Goal: Information Seeking & Learning: Learn about a topic

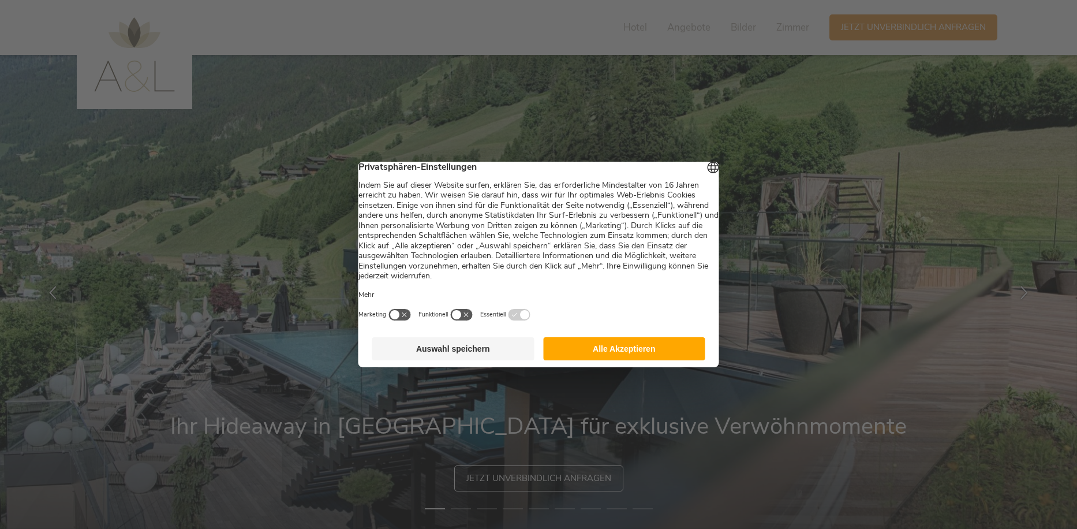
click at [479, 349] on button "Auswahl speichern" at bounding box center [453, 348] width 162 height 23
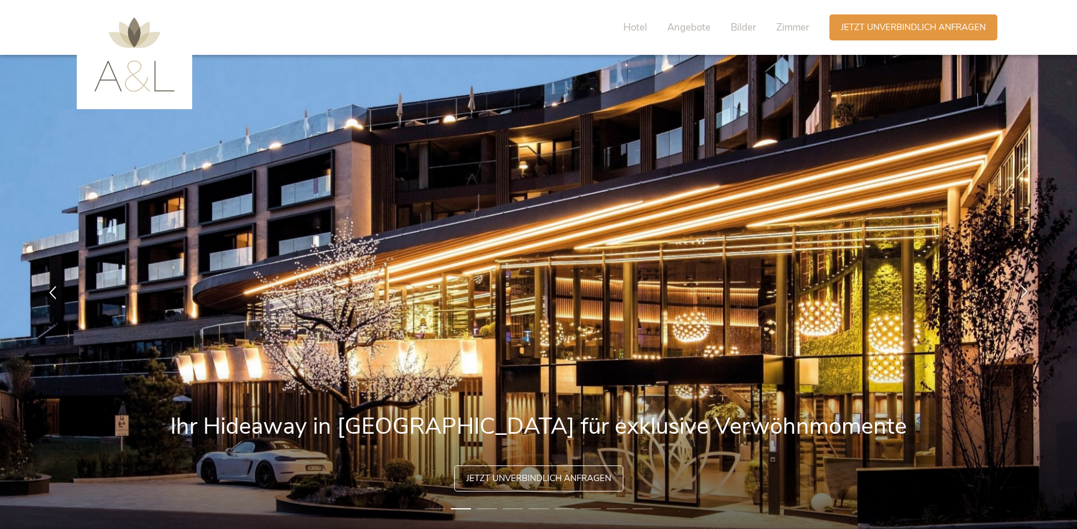
click at [1023, 293] on icon at bounding box center [1024, 290] width 13 height 13
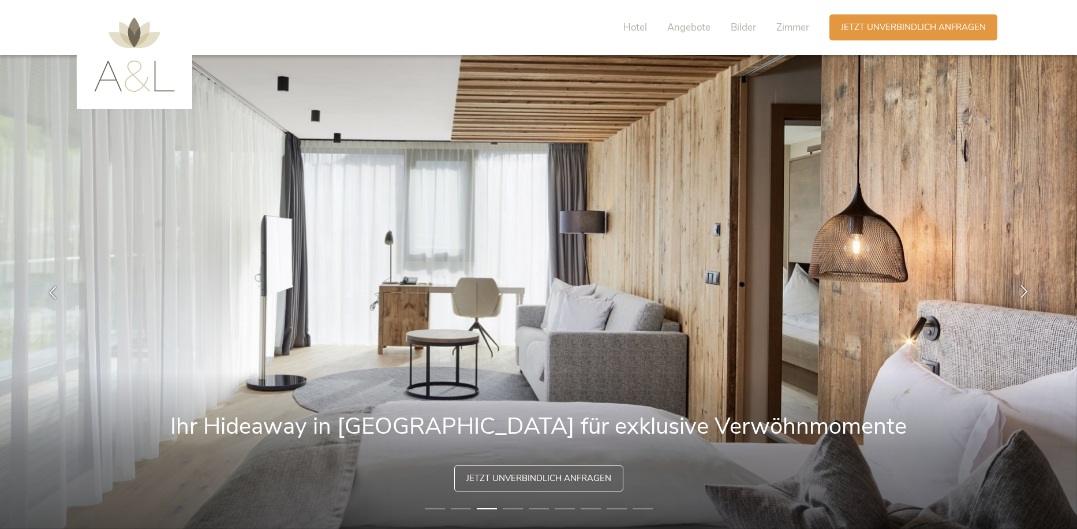
click at [1023, 293] on icon at bounding box center [1024, 290] width 13 height 13
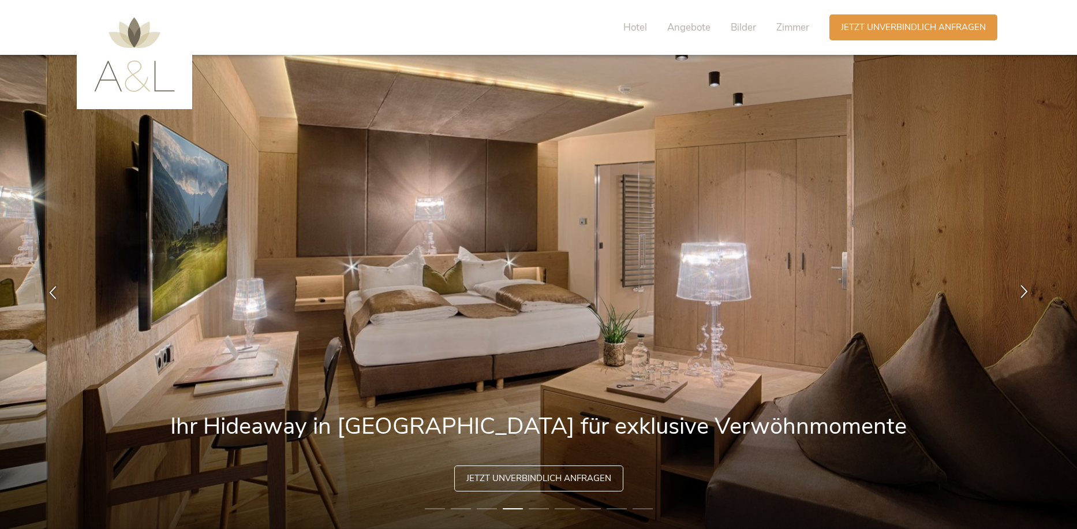
click at [1023, 293] on icon at bounding box center [1024, 290] width 13 height 13
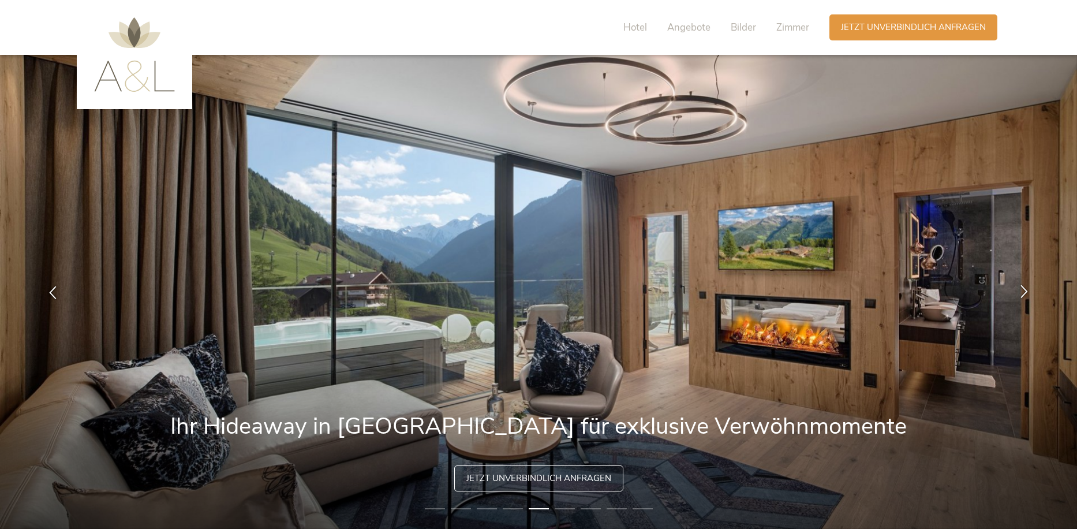
click at [1023, 293] on icon at bounding box center [1024, 290] width 13 height 13
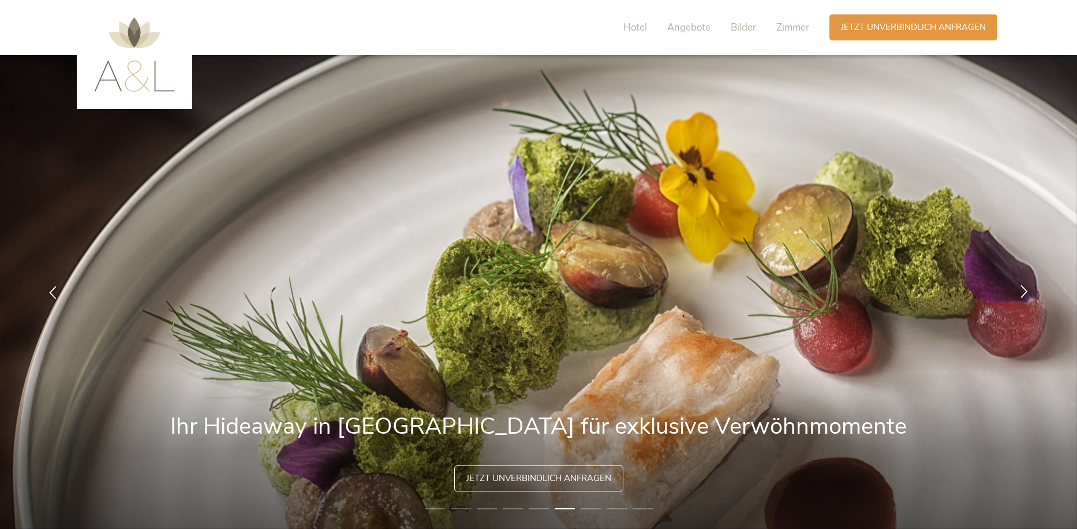
click at [1023, 293] on icon at bounding box center [1024, 290] width 13 height 13
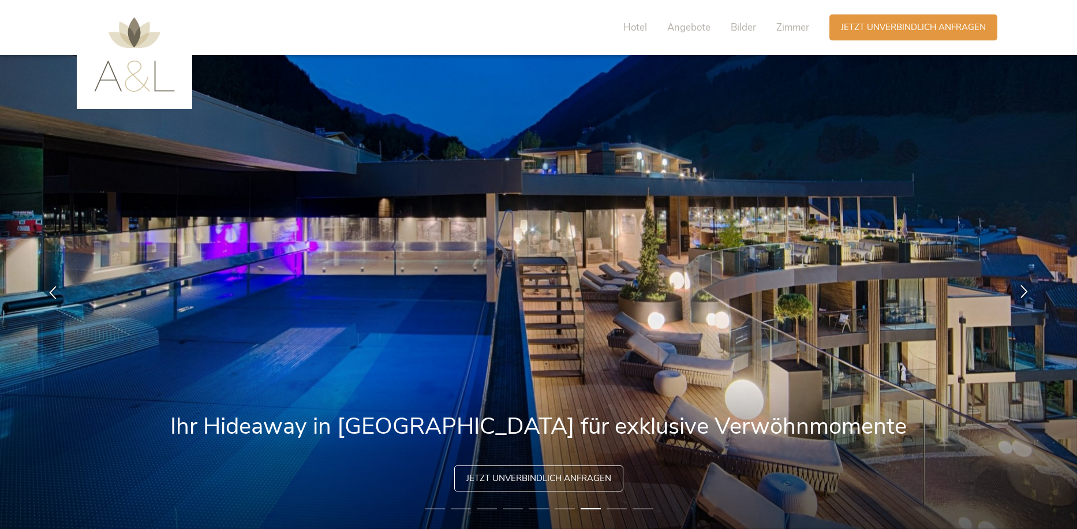
click at [1023, 293] on icon at bounding box center [1024, 290] width 13 height 13
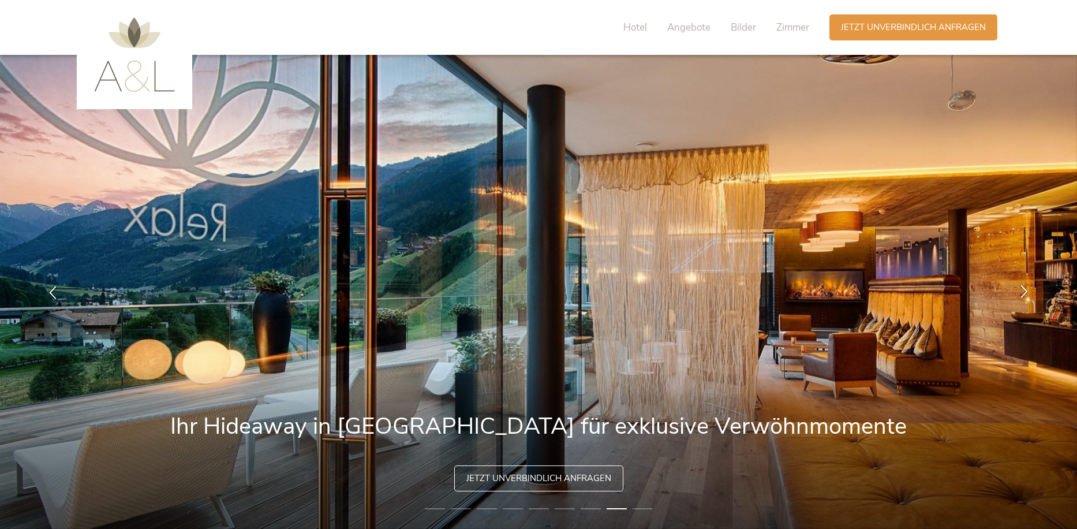
click at [1023, 293] on icon at bounding box center [1024, 290] width 13 height 13
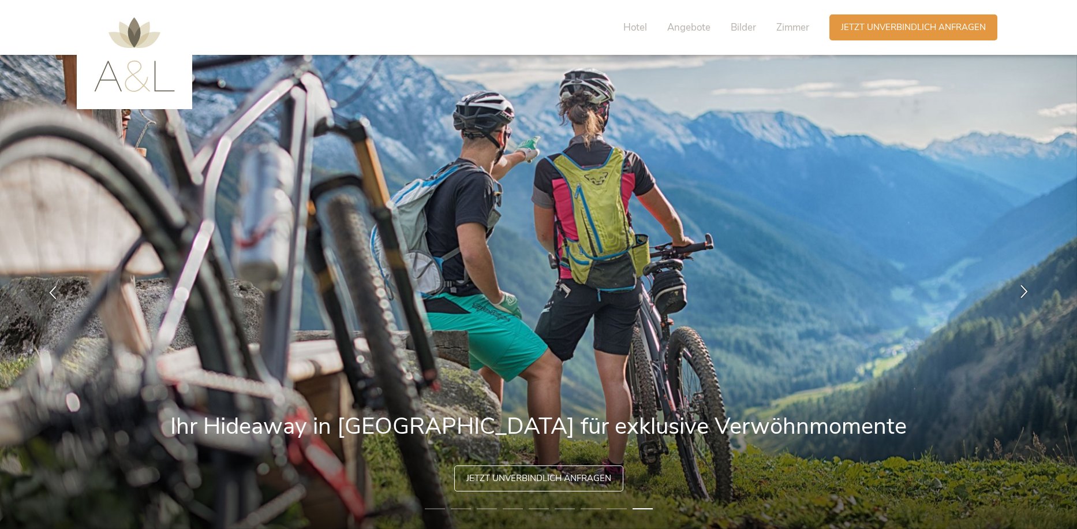
click at [1023, 293] on icon at bounding box center [1024, 290] width 13 height 13
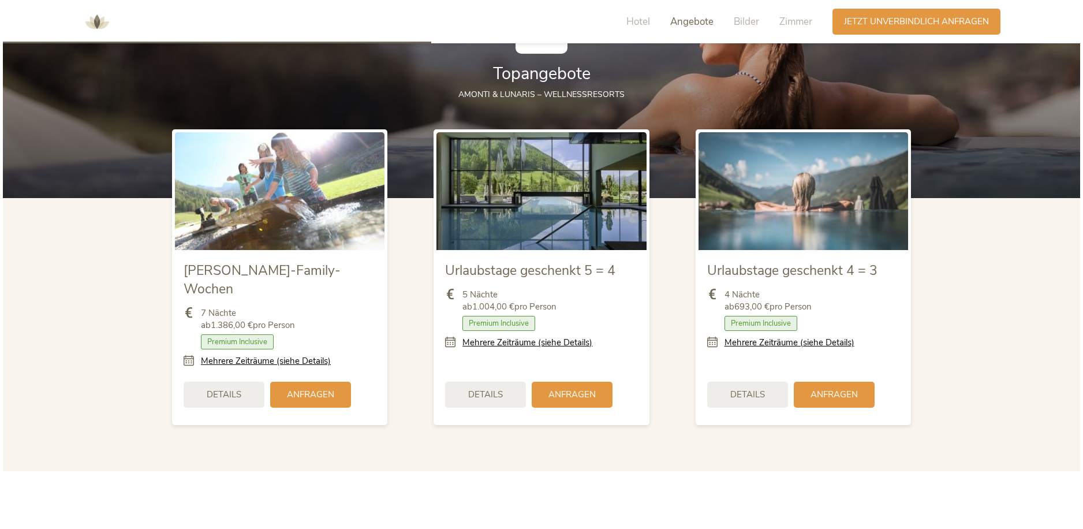
scroll to position [1386, 0]
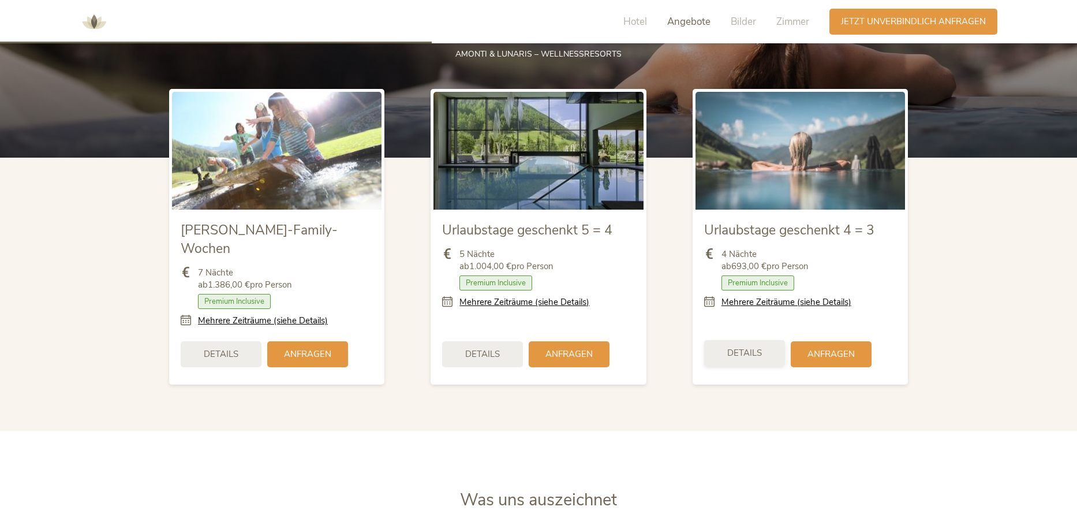
click at [748, 347] on span "Details" at bounding box center [744, 353] width 35 height 12
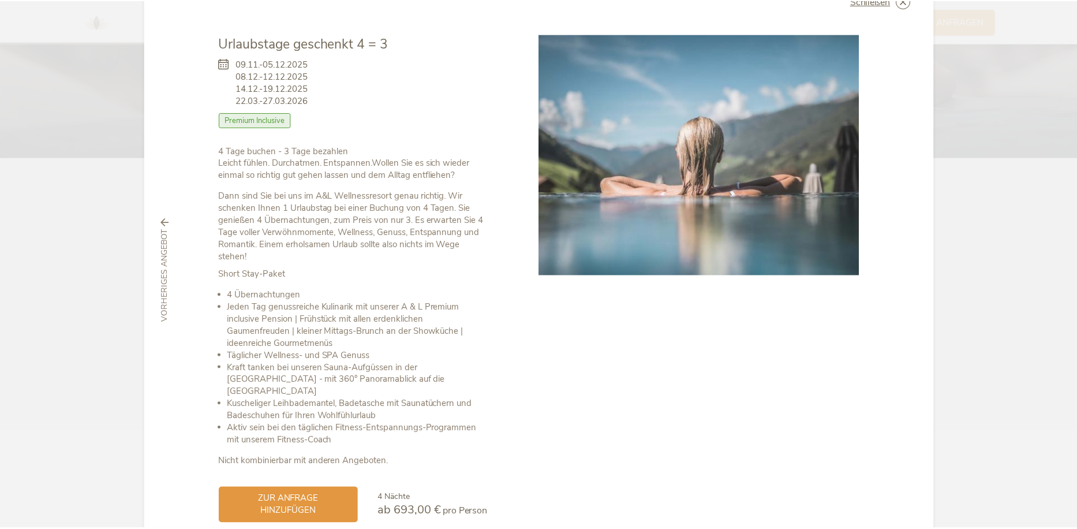
scroll to position [0, 0]
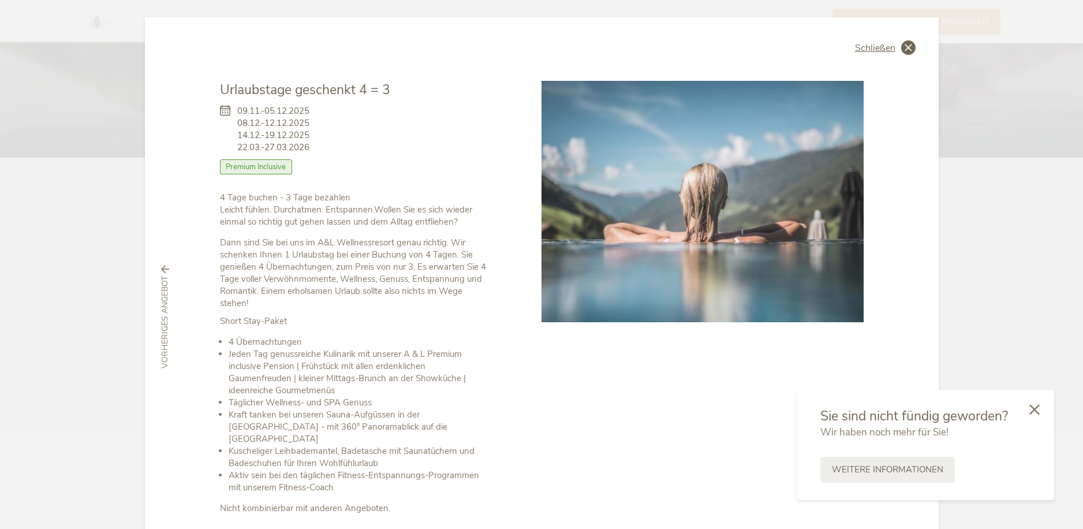
click at [904, 50] on icon at bounding box center [908, 47] width 14 height 14
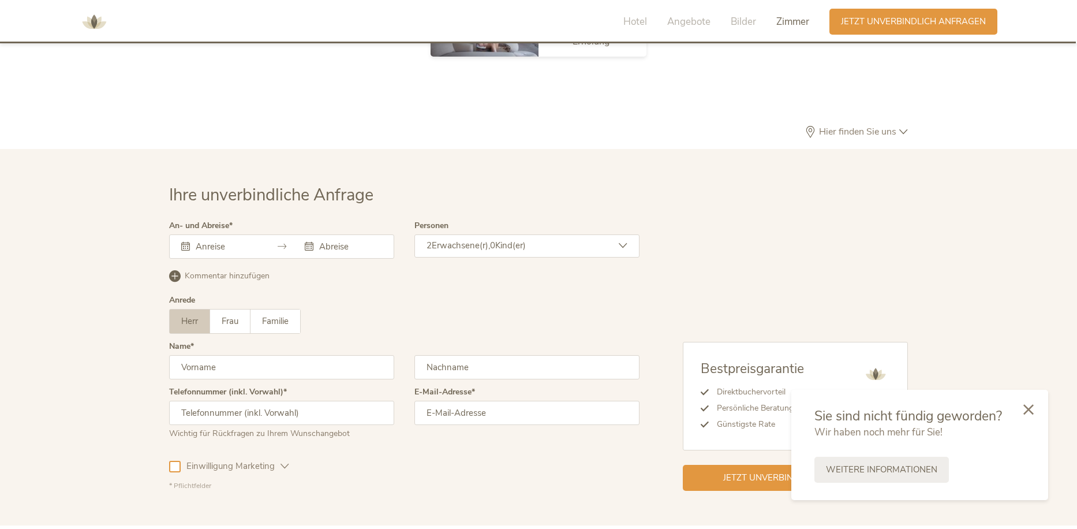
scroll to position [3456, 0]
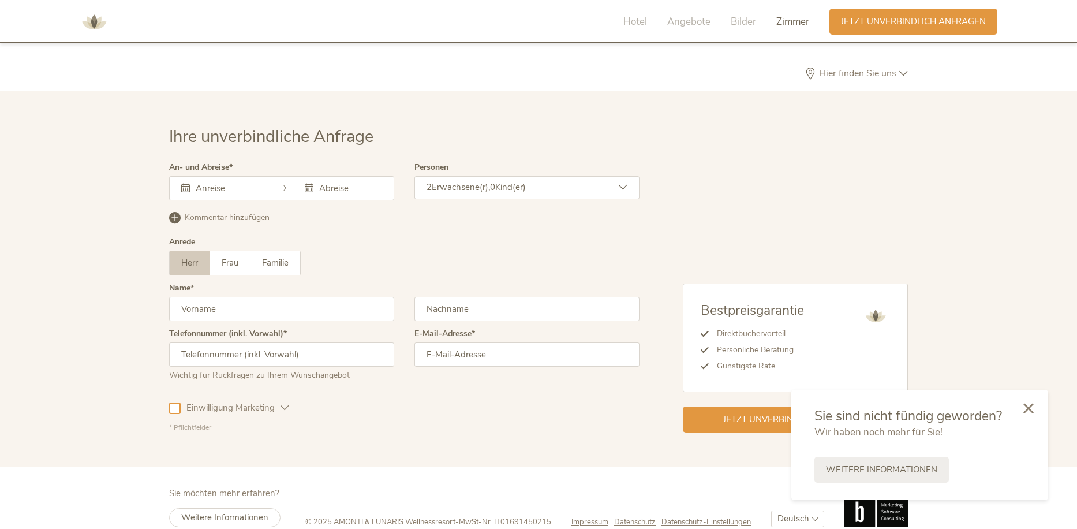
click at [1030, 406] on icon at bounding box center [1029, 408] width 10 height 10
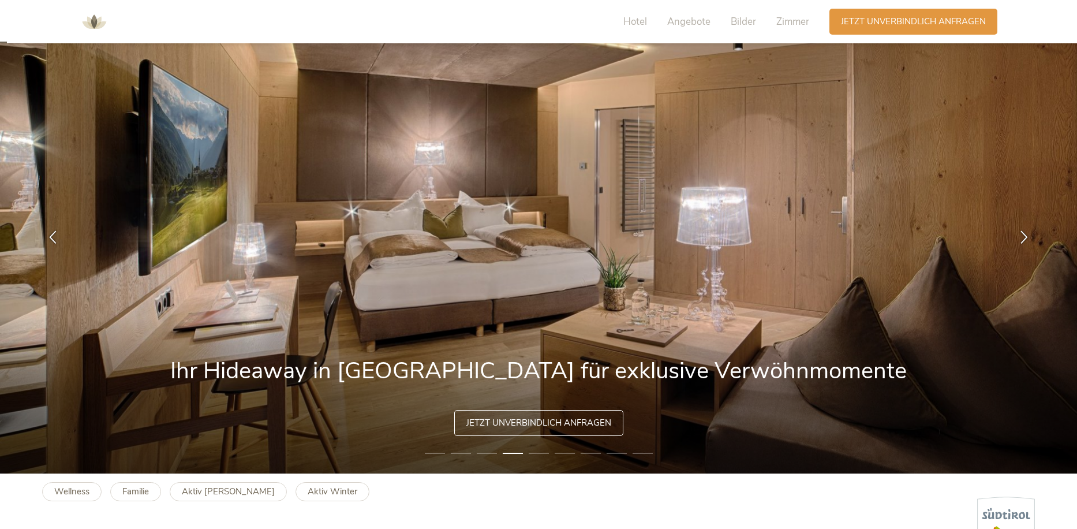
scroll to position [0, 0]
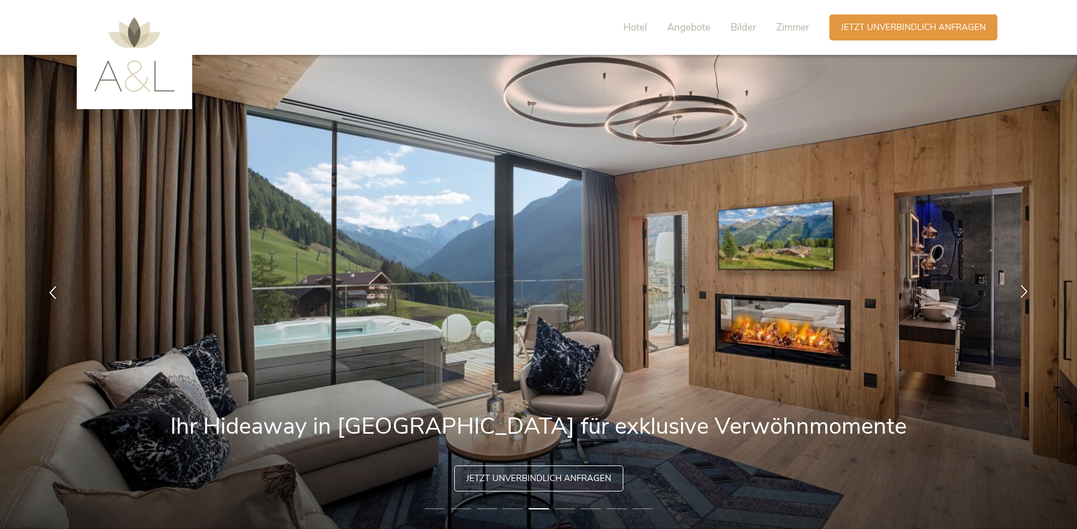
click at [1025, 293] on icon at bounding box center [1024, 290] width 13 height 13
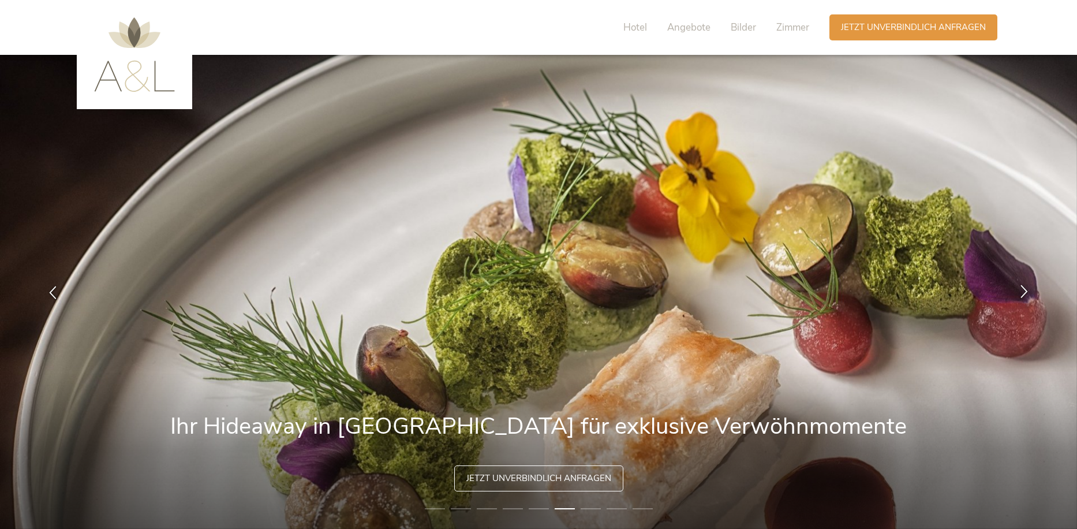
click at [1025, 293] on icon at bounding box center [1024, 290] width 13 height 13
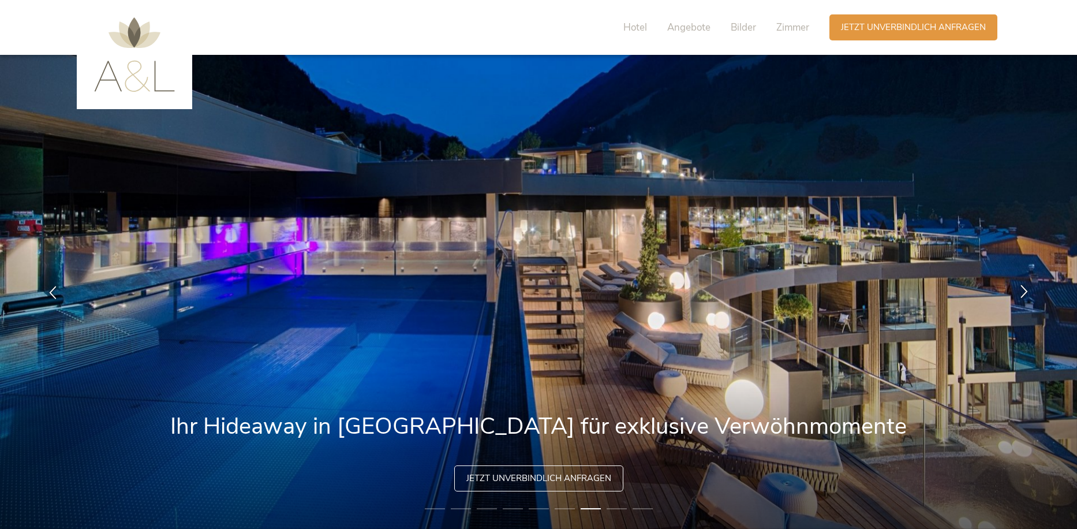
click at [1025, 293] on icon at bounding box center [1024, 290] width 13 height 13
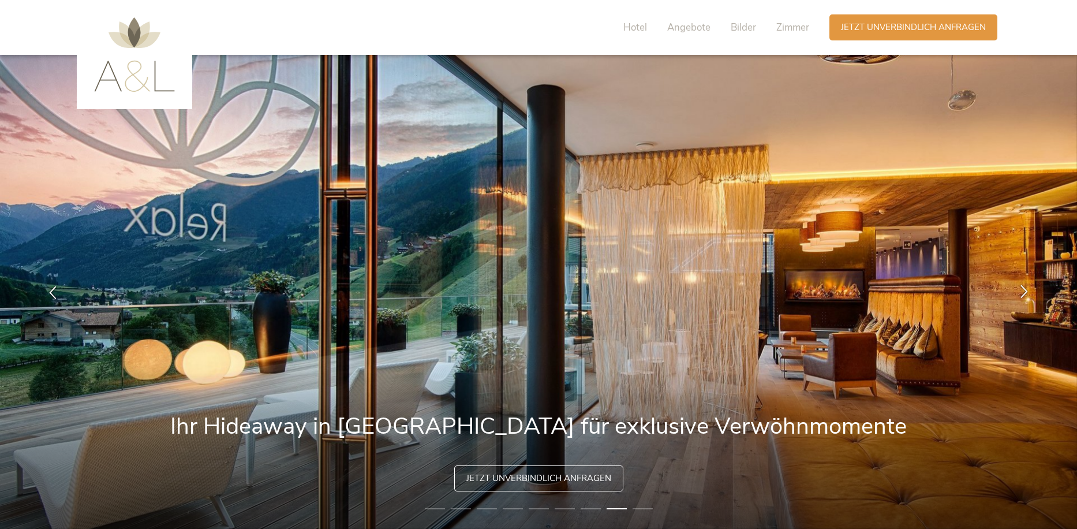
click at [1025, 293] on icon at bounding box center [1024, 290] width 13 height 13
click at [667, 30] on span "Angebote" at bounding box center [688, 27] width 43 height 13
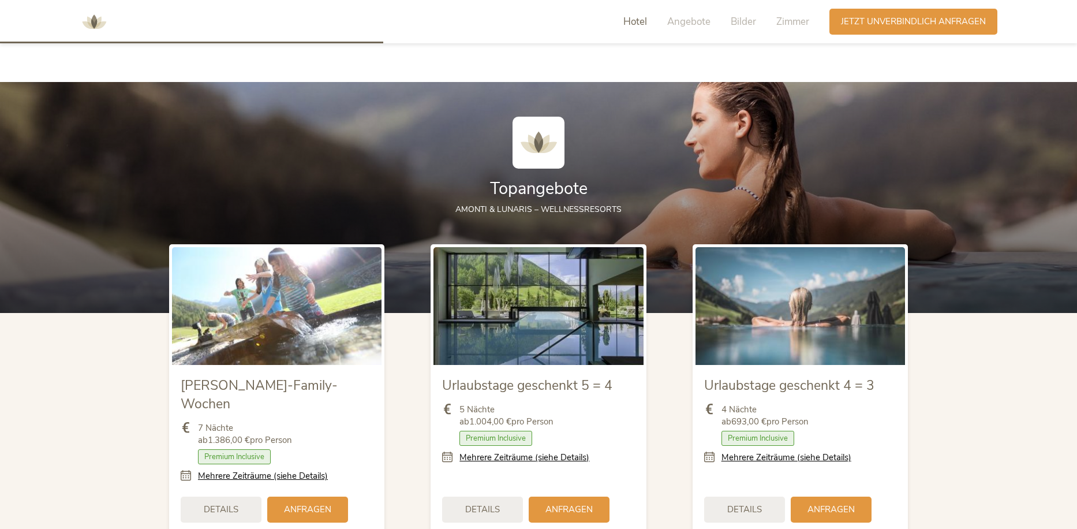
scroll to position [1255, 0]
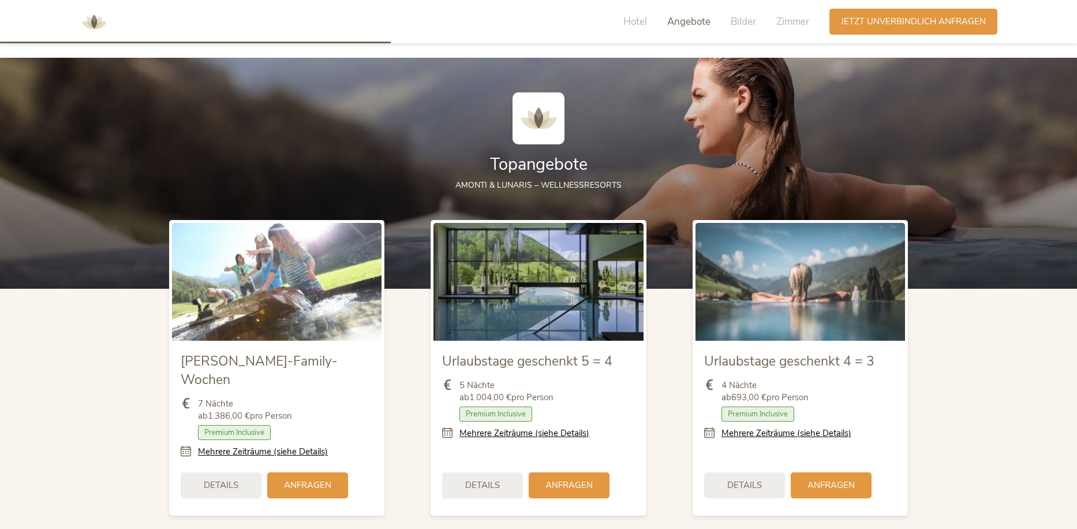
click at [736, 479] on span "Details" at bounding box center [744, 485] width 35 height 12
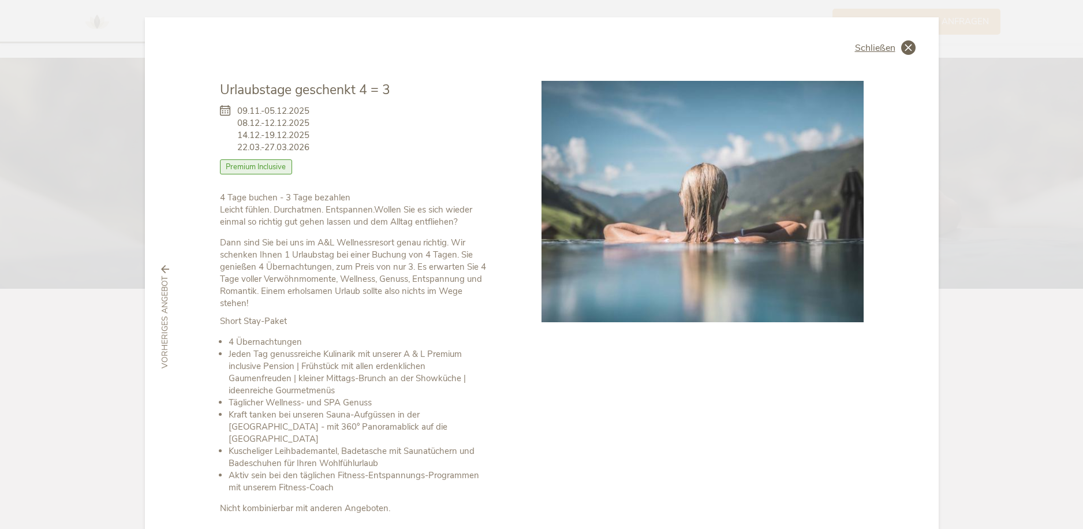
click at [905, 49] on icon at bounding box center [908, 47] width 14 height 14
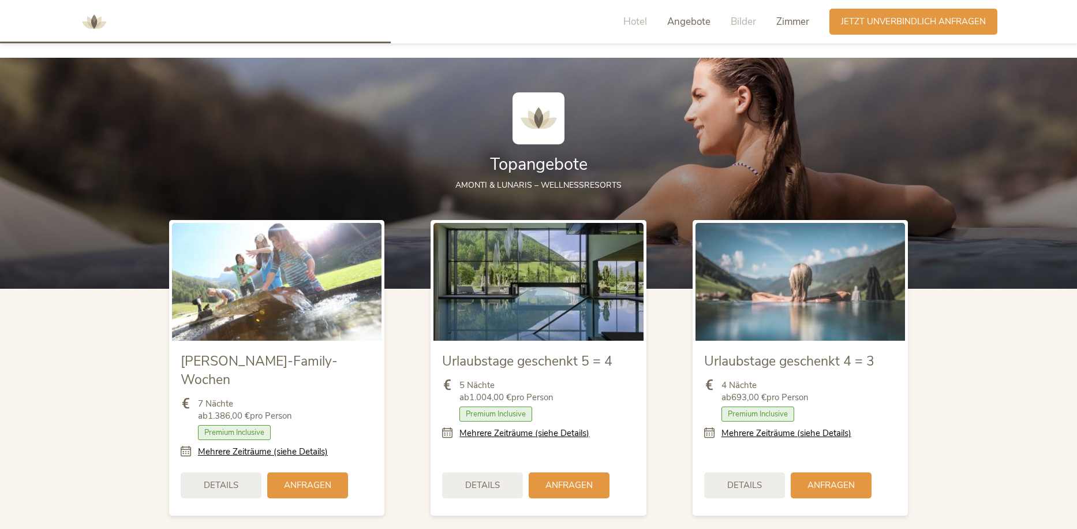
click at [791, 21] on span "Zimmer" at bounding box center [793, 21] width 33 height 13
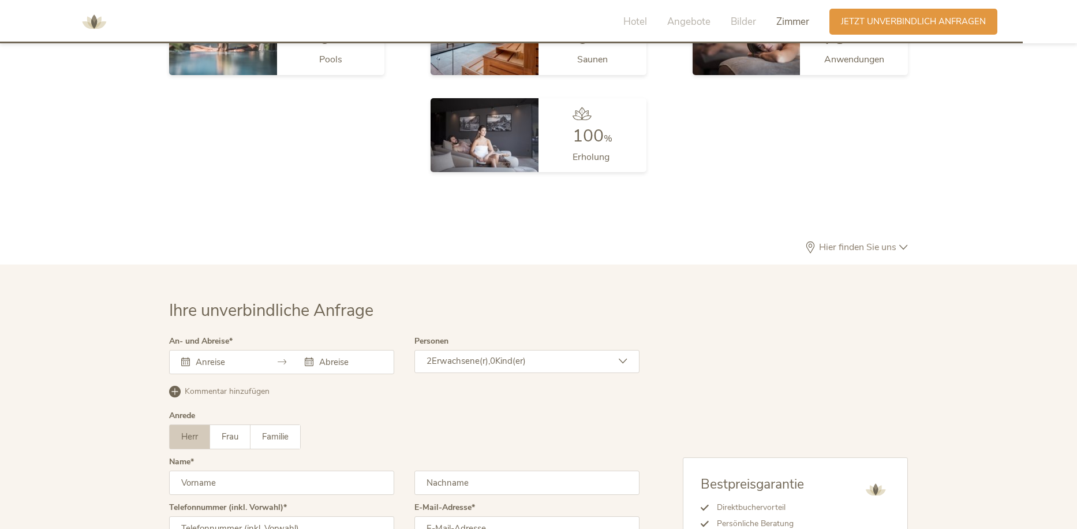
scroll to position [3128, 0]
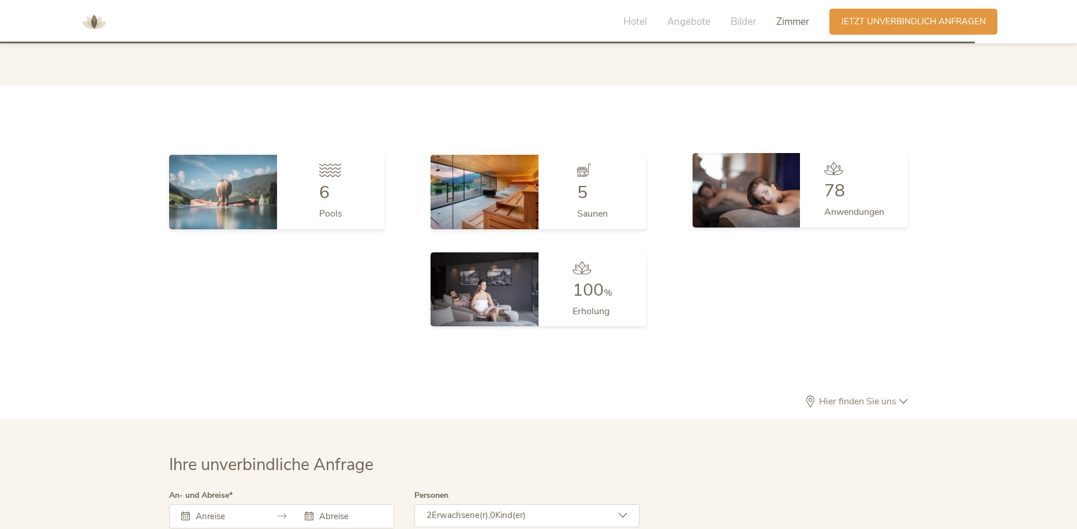
click at [846, 206] on span "Anwendungen" at bounding box center [854, 212] width 60 height 13
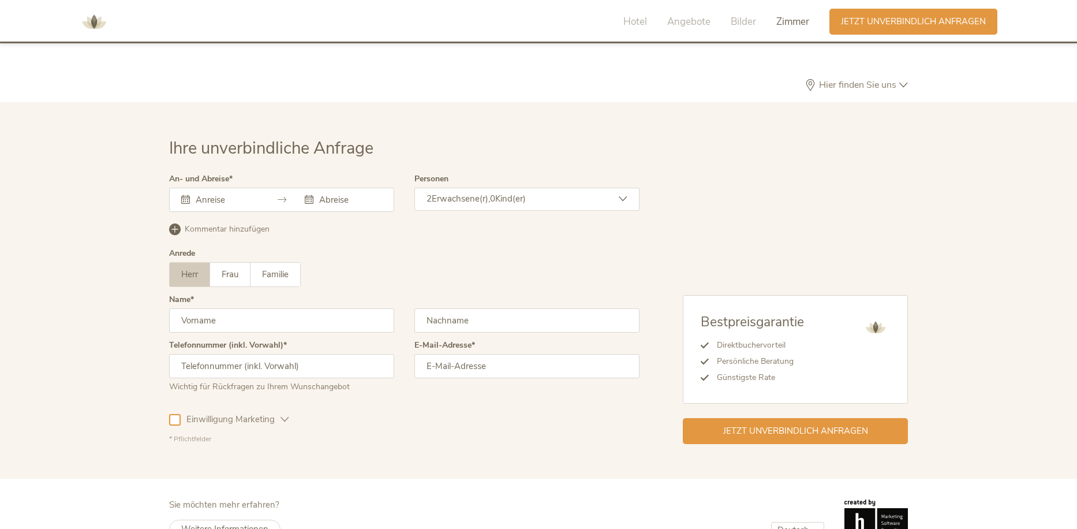
scroll to position [3456, 0]
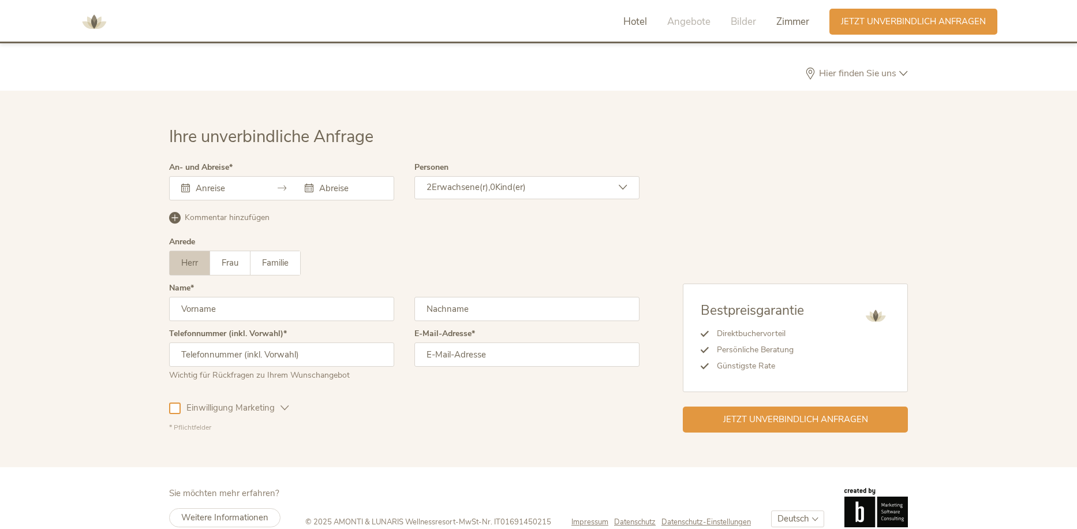
click at [636, 24] on span "Hotel" at bounding box center [636, 21] width 24 height 13
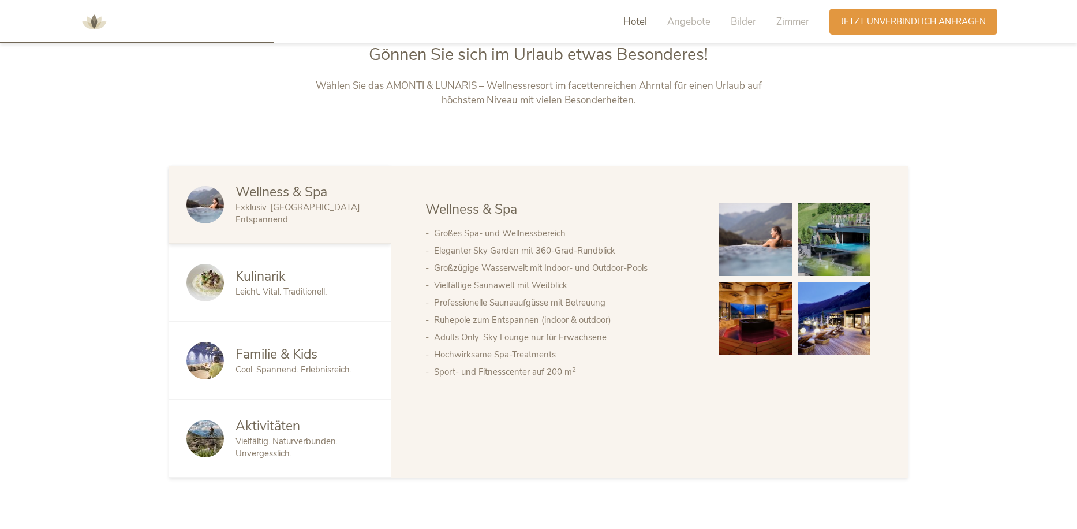
scroll to position [569, 0]
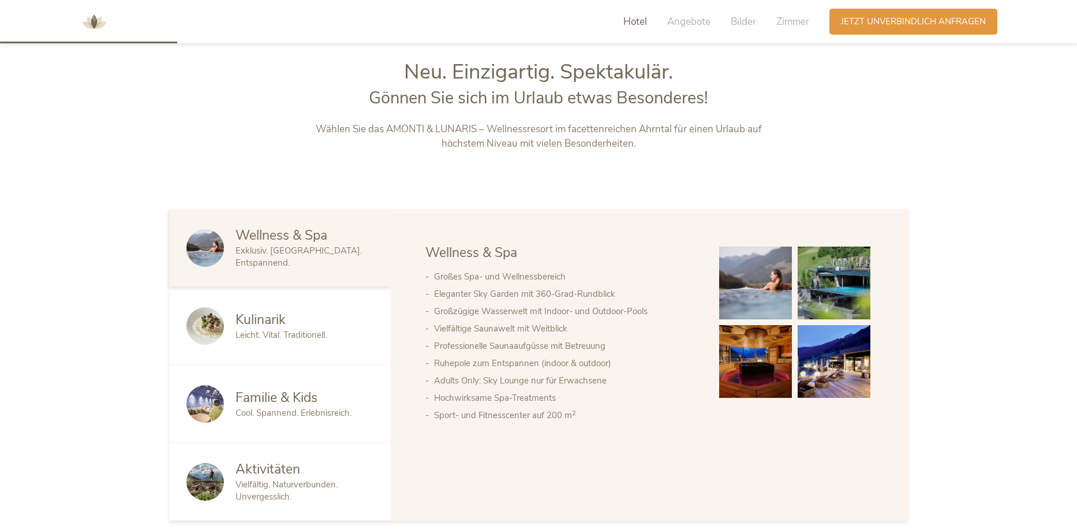
click at [256, 244] on span "Wellness & Spa" at bounding box center [282, 235] width 92 height 18
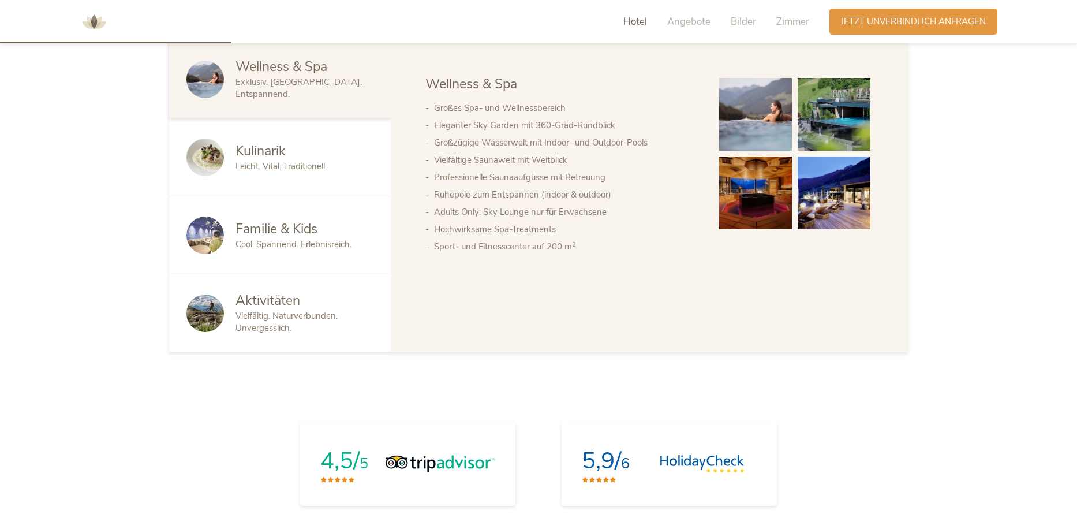
scroll to position [742, 0]
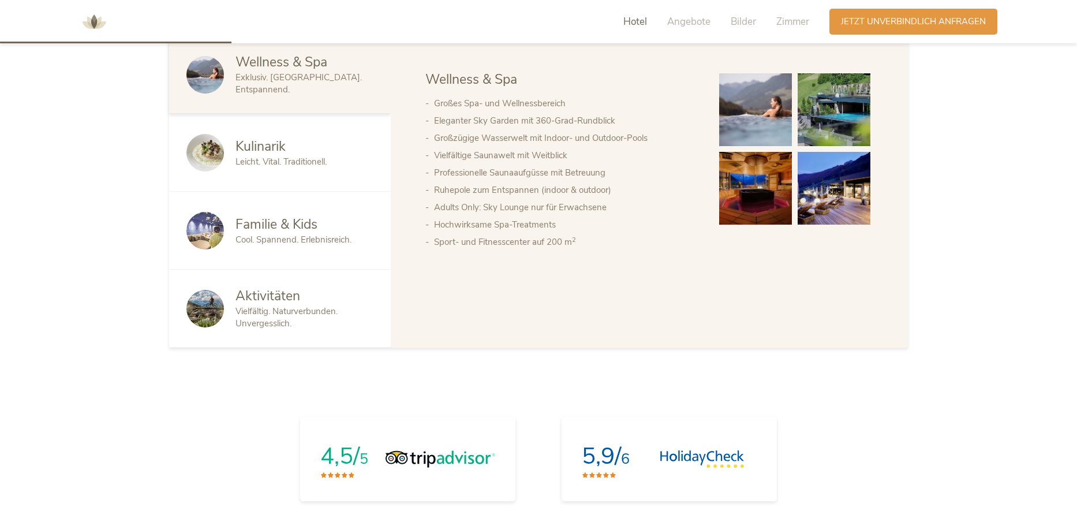
click at [260, 147] on span "Kulinarik" at bounding box center [261, 146] width 50 height 18
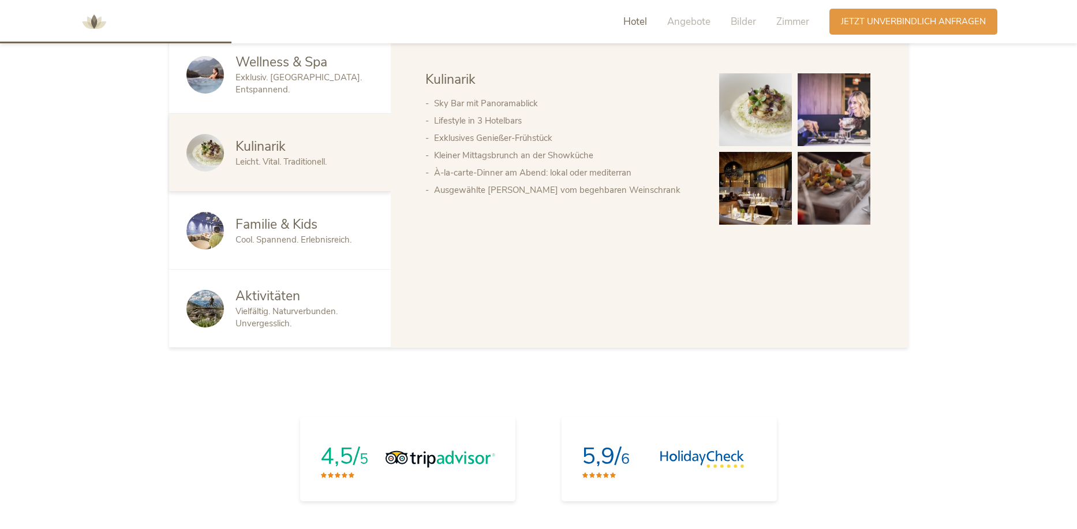
click at [287, 227] on span "Familie & Kids" at bounding box center [277, 224] width 82 height 18
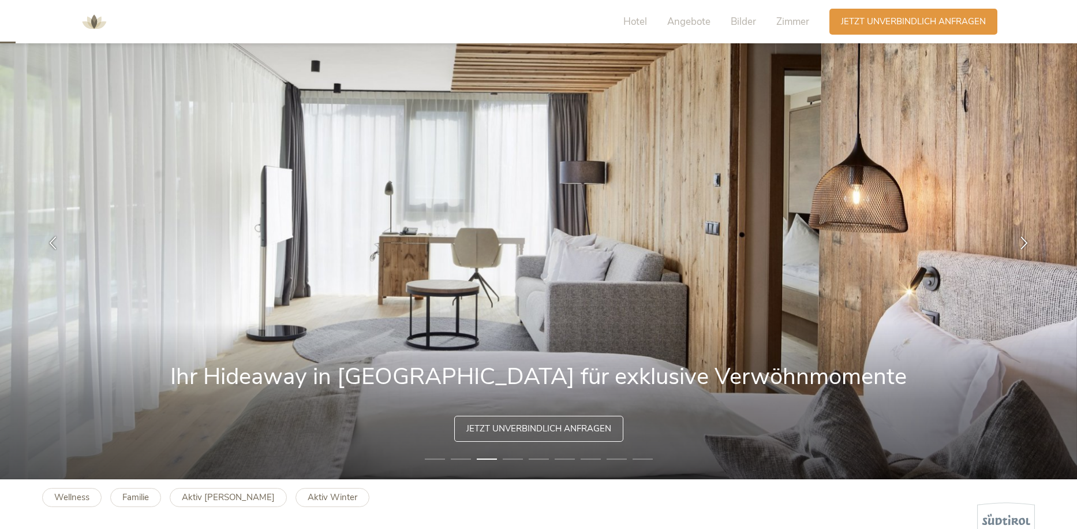
scroll to position [0, 0]
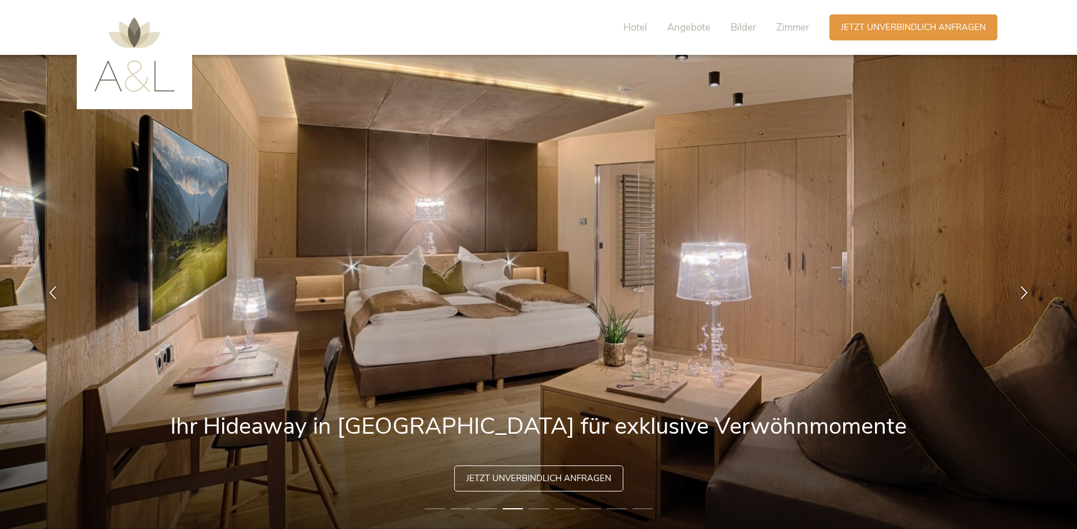
click at [121, 76] on img at bounding box center [134, 54] width 81 height 74
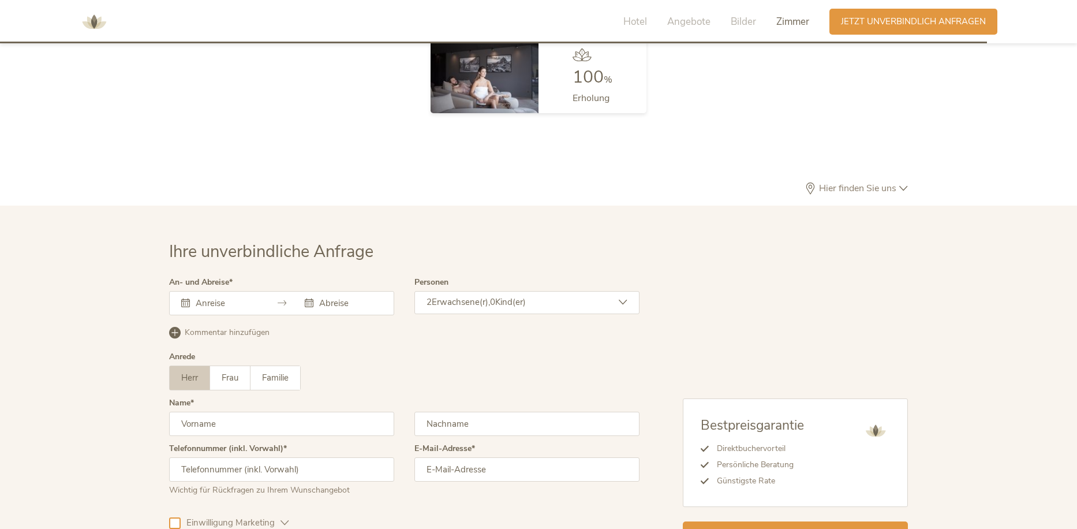
scroll to position [3167, 0]
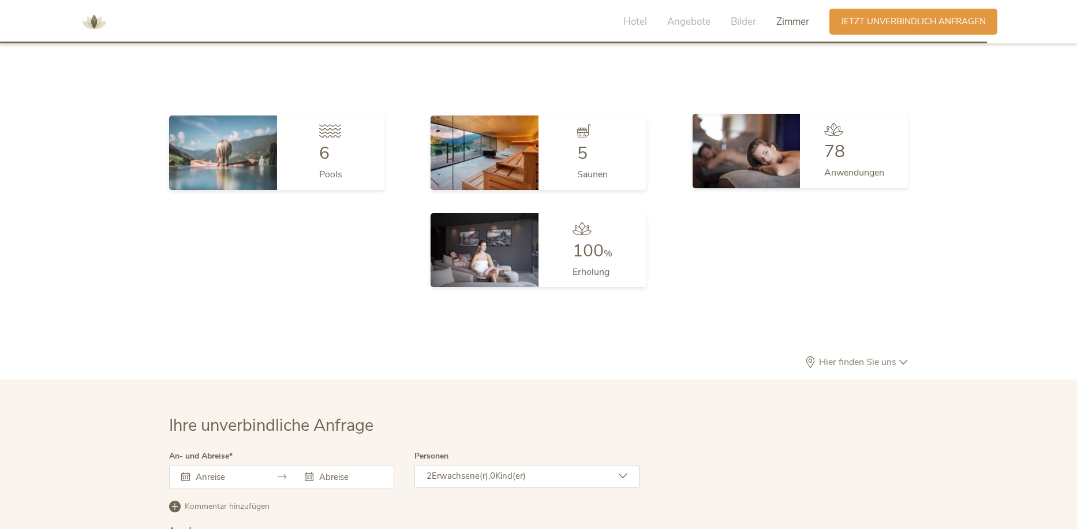
click at [762, 155] on img at bounding box center [747, 151] width 108 height 74
click at [850, 166] on span "Anwendungen" at bounding box center [854, 172] width 60 height 13
click at [726, 121] on img at bounding box center [747, 151] width 108 height 74
click at [907, 358] on icon at bounding box center [904, 362] width 9 height 9
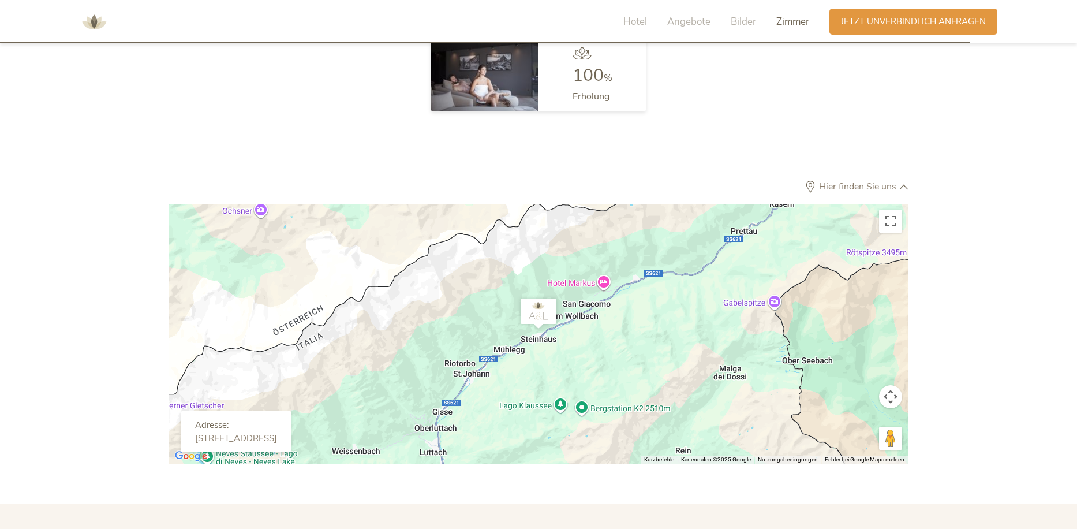
scroll to position [3341, 0]
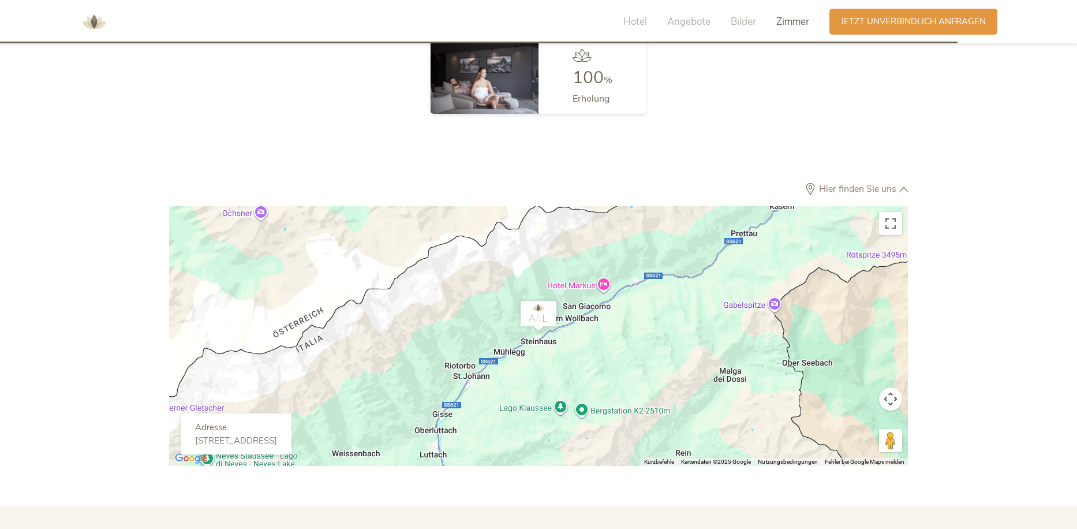
click at [890, 387] on button "Kamerasteuerung für die Karte" at bounding box center [890, 398] width 23 height 23
click at [861, 416] on button "Verkleinern" at bounding box center [861, 427] width 23 height 23
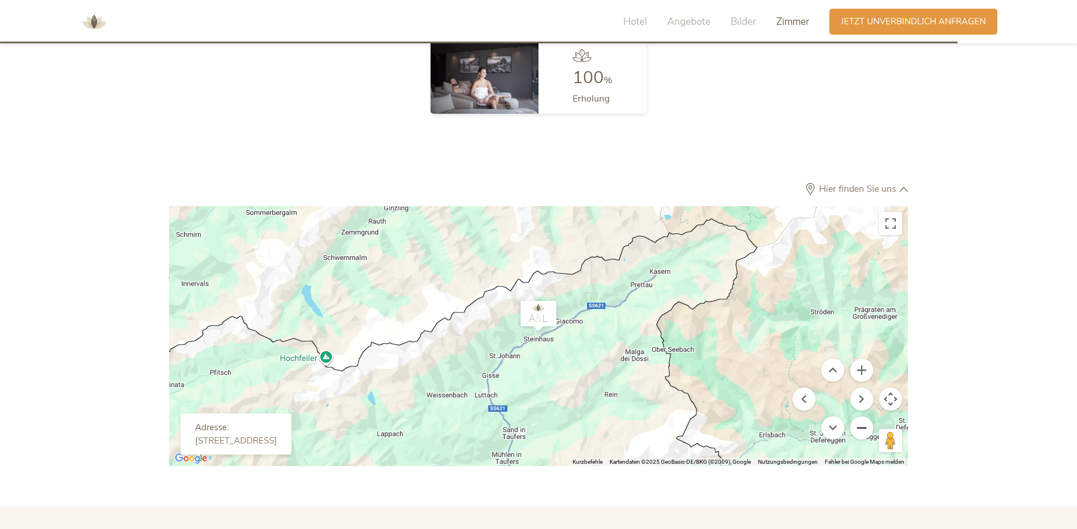
click at [861, 416] on button "Verkleinern" at bounding box center [861, 427] width 23 height 23
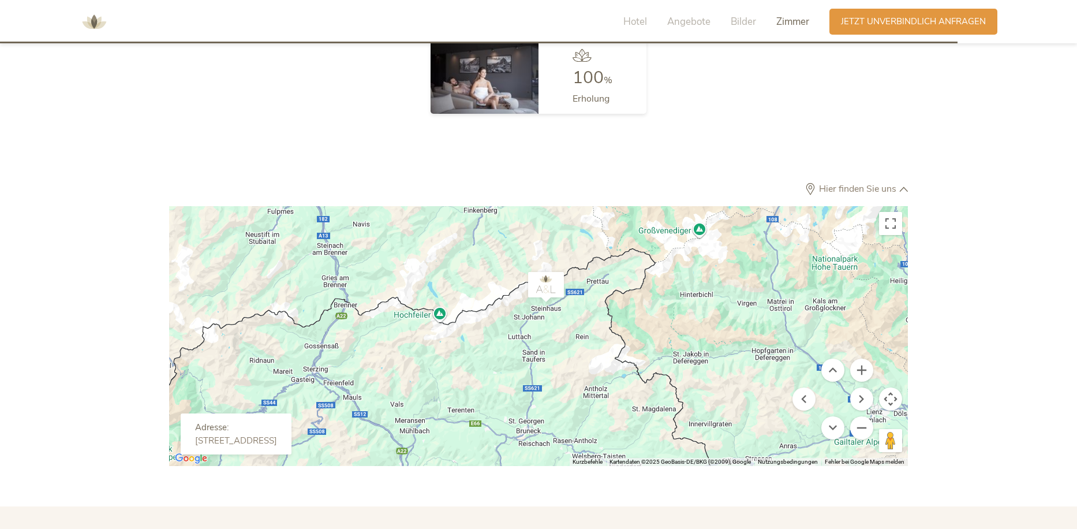
drag, startPoint x: 660, startPoint y: 381, endPoint x: 667, endPoint y: 349, distance: 33.1
click at [667, 349] on div at bounding box center [538, 336] width 739 height 260
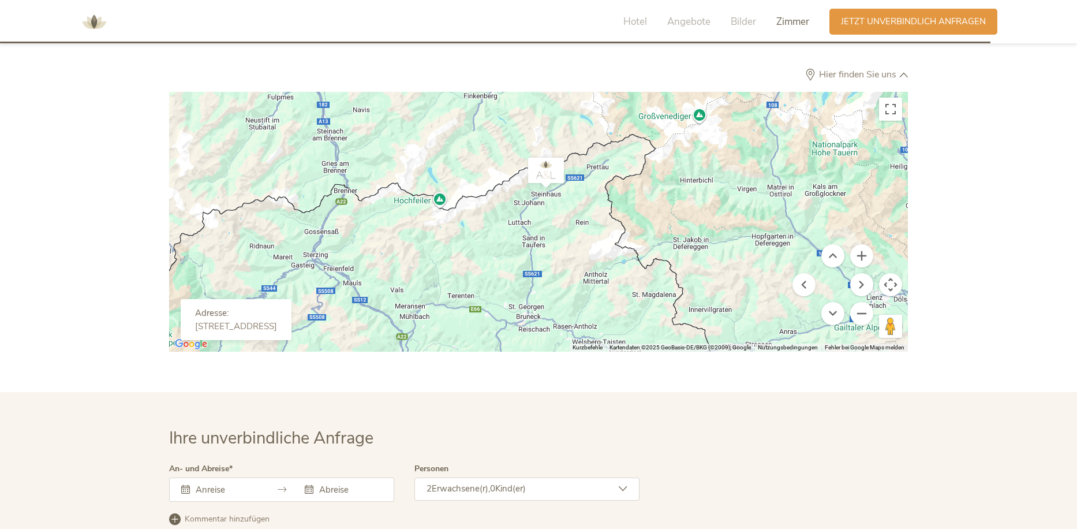
scroll to position [3456, 0]
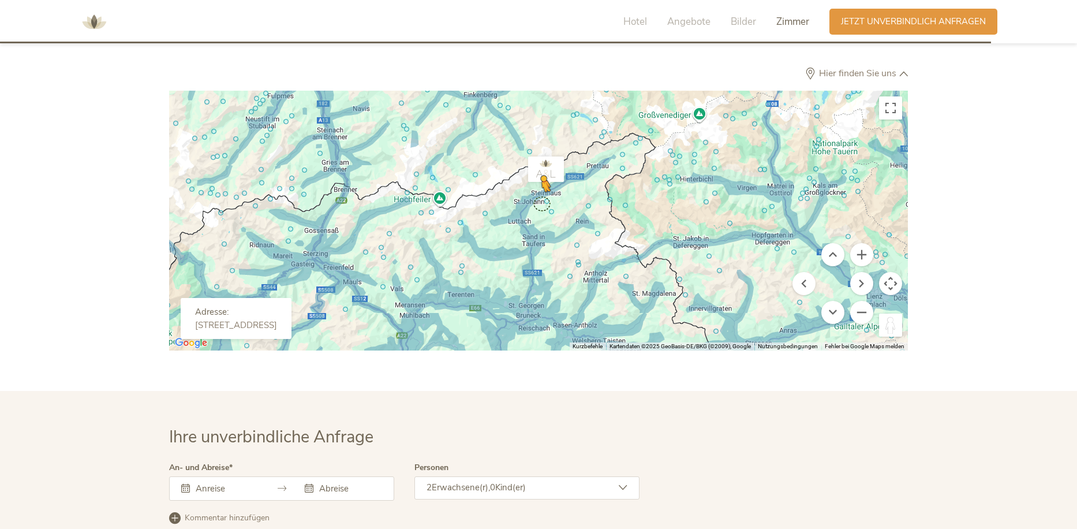
drag, startPoint x: 886, startPoint y: 305, endPoint x: 542, endPoint y: 185, distance: 364.6
click at [542, 185] on div "Um den Modus zum Ziehen mit der Tastatur zu aktivieren, drückst du Alt + Eingab…" at bounding box center [538, 221] width 739 height 260
